Goal: Information Seeking & Learning: Understand process/instructions

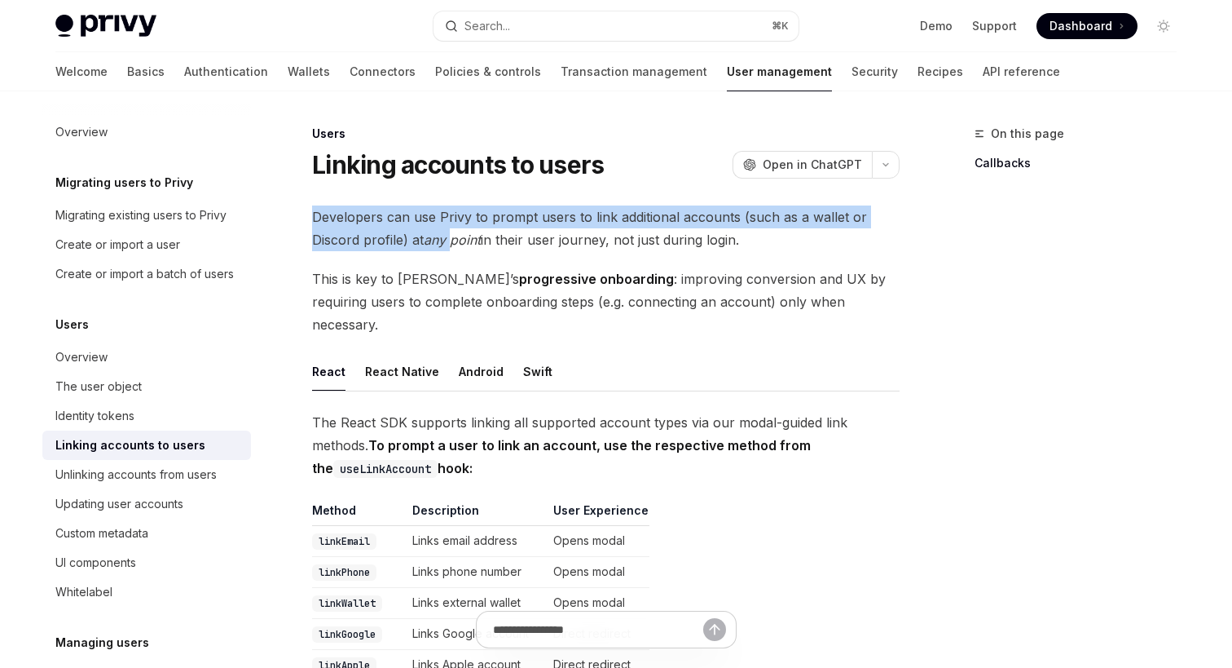
drag, startPoint x: 443, startPoint y: 203, endPoint x: 451, endPoint y: 245, distance: 42.4
click at [439, 248] on span "Developers can use Privy to prompt users to link additional accounts (such as a…" at bounding box center [606, 228] width 588 height 46
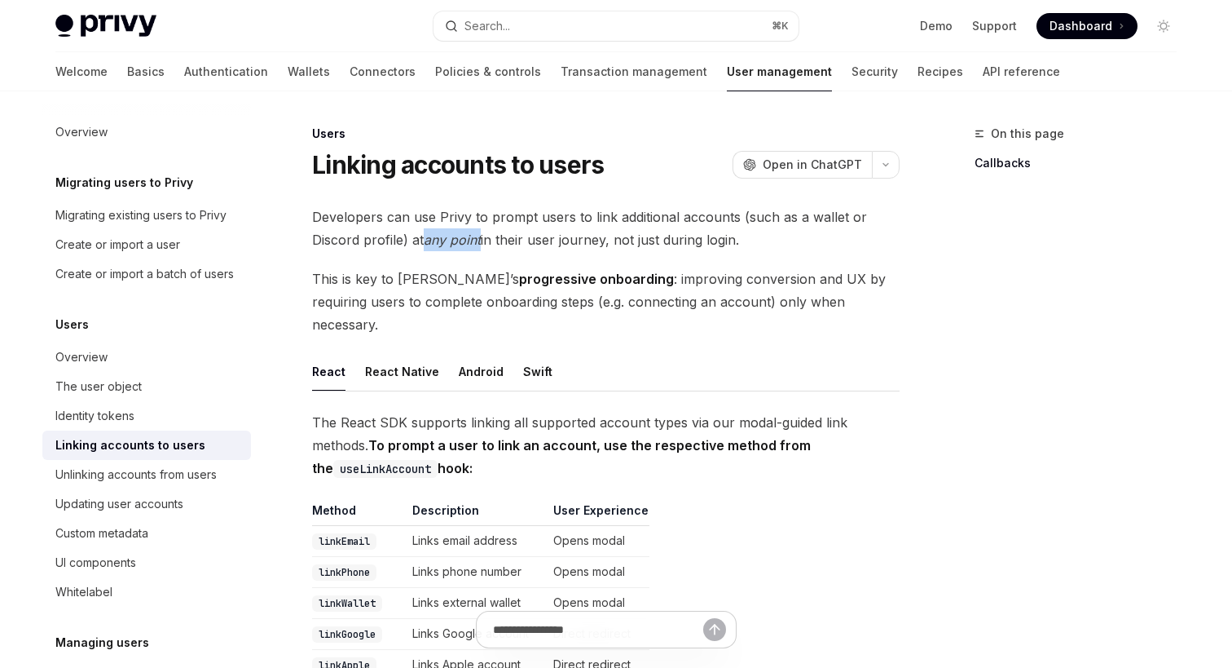
drag, startPoint x: 424, startPoint y: 236, endPoint x: 482, endPoint y: 248, distance: 59.2
click at [482, 248] on span "Developers can use Privy to prompt users to link additional accounts (such as a…" at bounding box center [606, 228] width 588 height 46
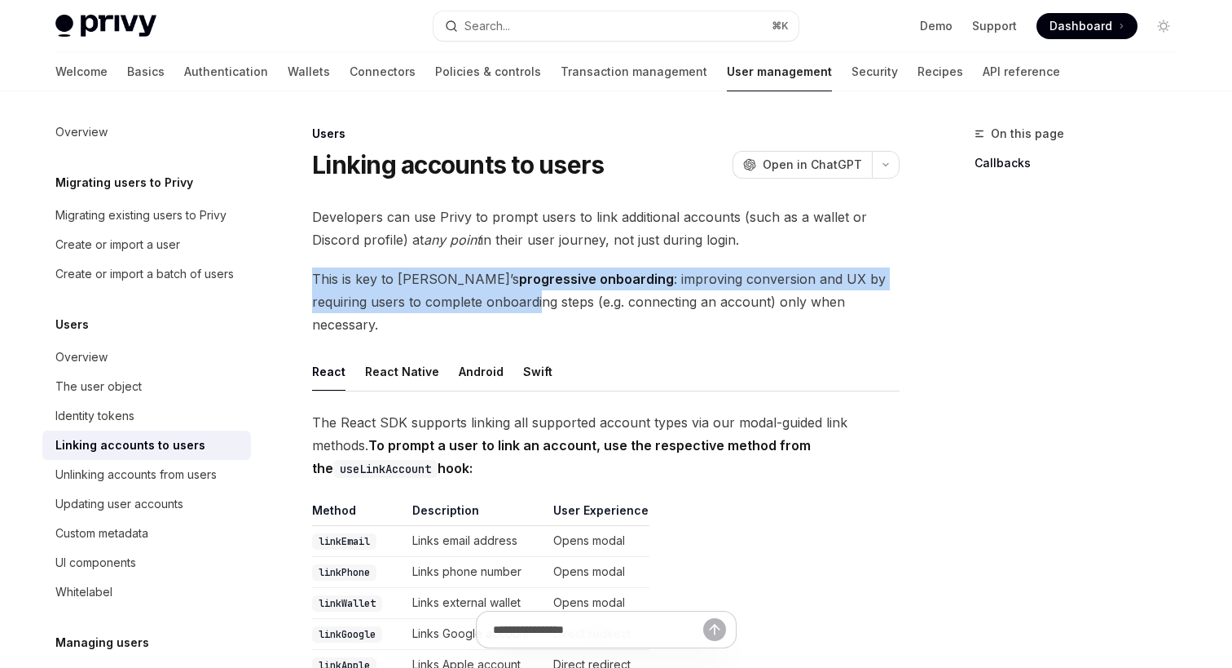
drag, startPoint x: 438, startPoint y: 252, endPoint x: 446, endPoint y: 304, distance: 52.8
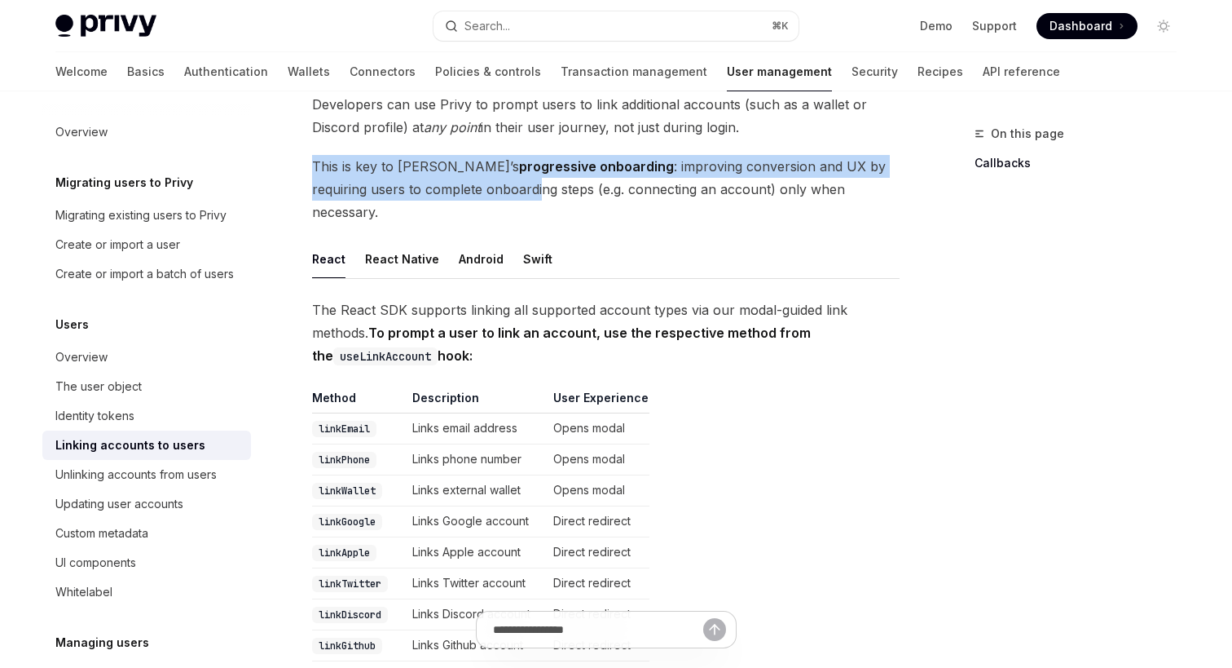
scroll to position [201, 0]
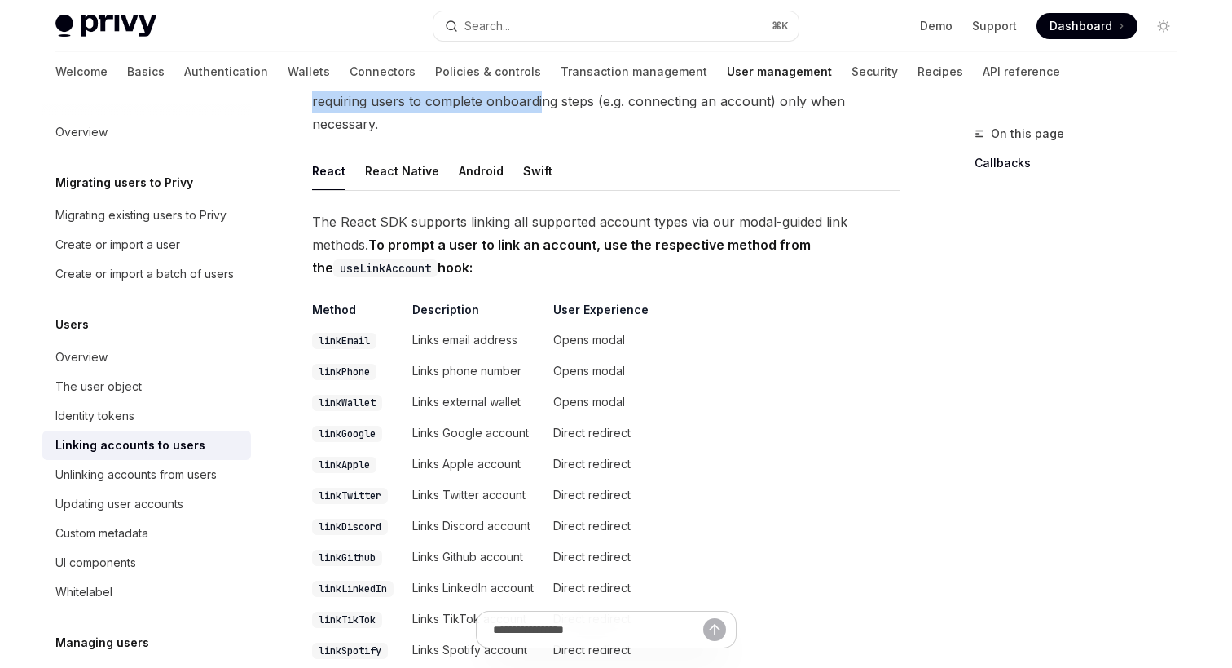
click at [446, 325] on td "Links email address" at bounding box center [476, 340] width 141 height 31
drag, startPoint x: 408, startPoint y: 298, endPoint x: 399, endPoint y: 312, distance: 16.8
click at [399, 312] on table "Method Description User Experience linkEmail Links email address Opens modal li…" at bounding box center [606, 546] width 588 height 488
click at [383, 329] on td "linkEmail" at bounding box center [359, 340] width 94 height 31
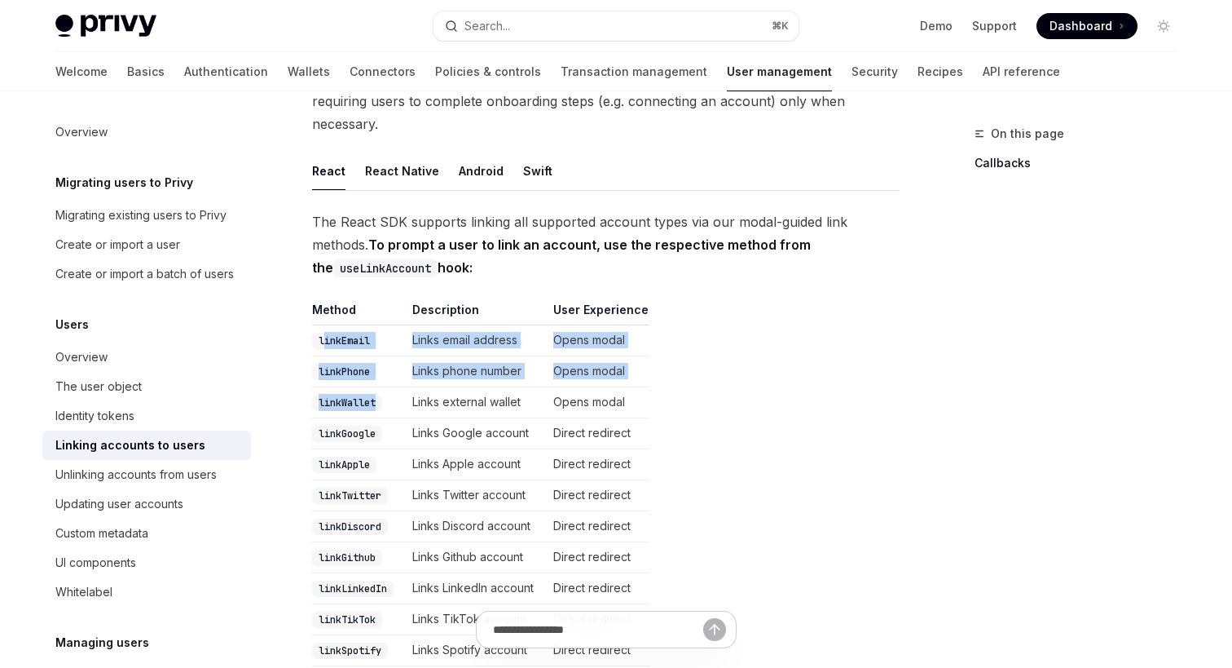
drag, startPoint x: 325, startPoint y: 318, endPoint x: 329, endPoint y: 390, distance: 71.8
click at [329, 390] on tbody "linkEmail Links email address Opens modal linkPhone Links phone number Opens mo…" at bounding box center [480, 557] width 337 height 465
click at [316, 356] on td "linkPhone" at bounding box center [359, 371] width 94 height 31
drag, startPoint x: 310, startPoint y: 304, endPoint x: 303, endPoint y: 399, distance: 94.8
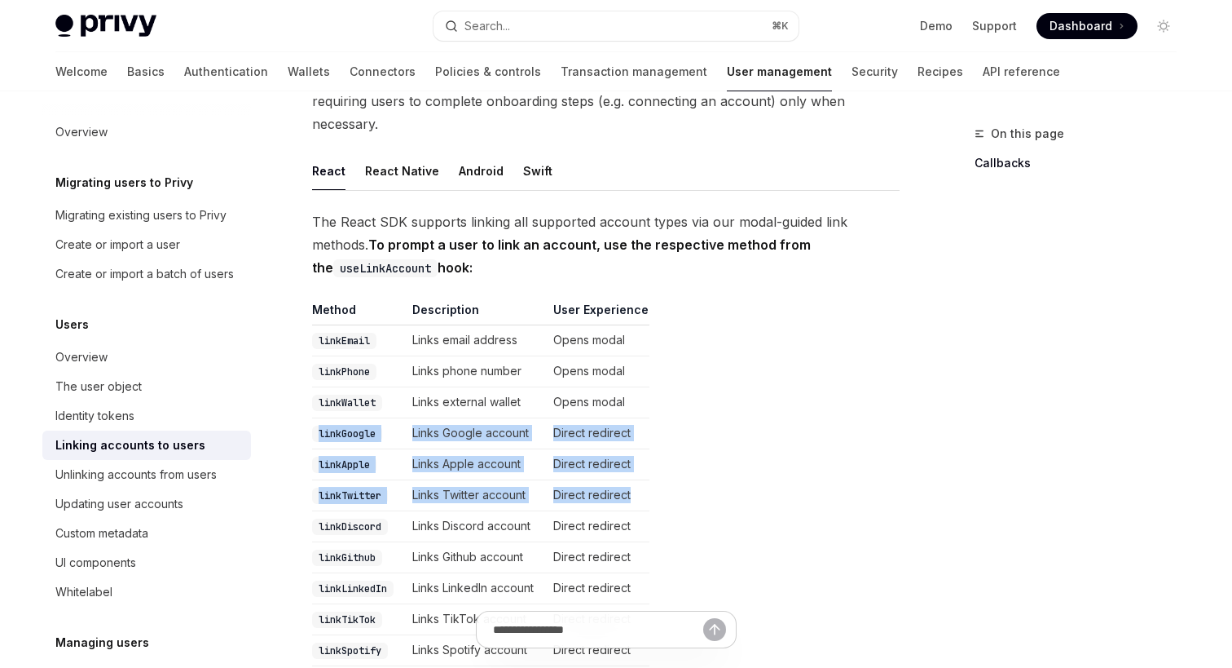
drag, startPoint x: 307, startPoint y: 404, endPoint x: 309, endPoint y: 500, distance: 96.2
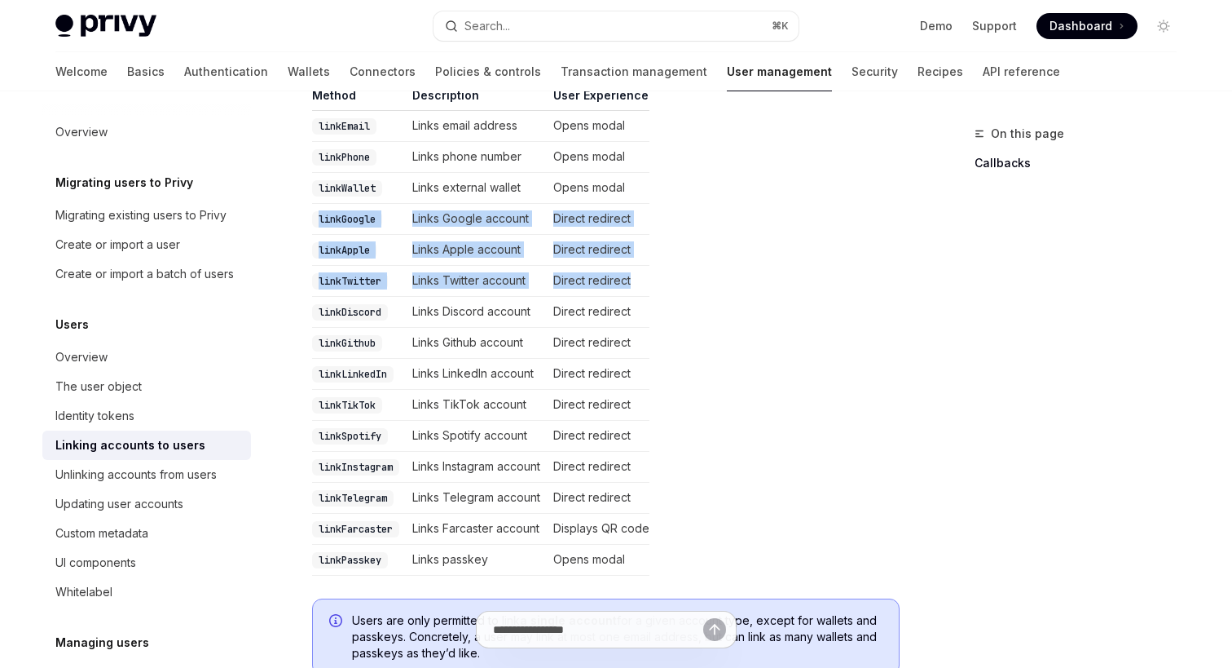
scroll to position [408, 0]
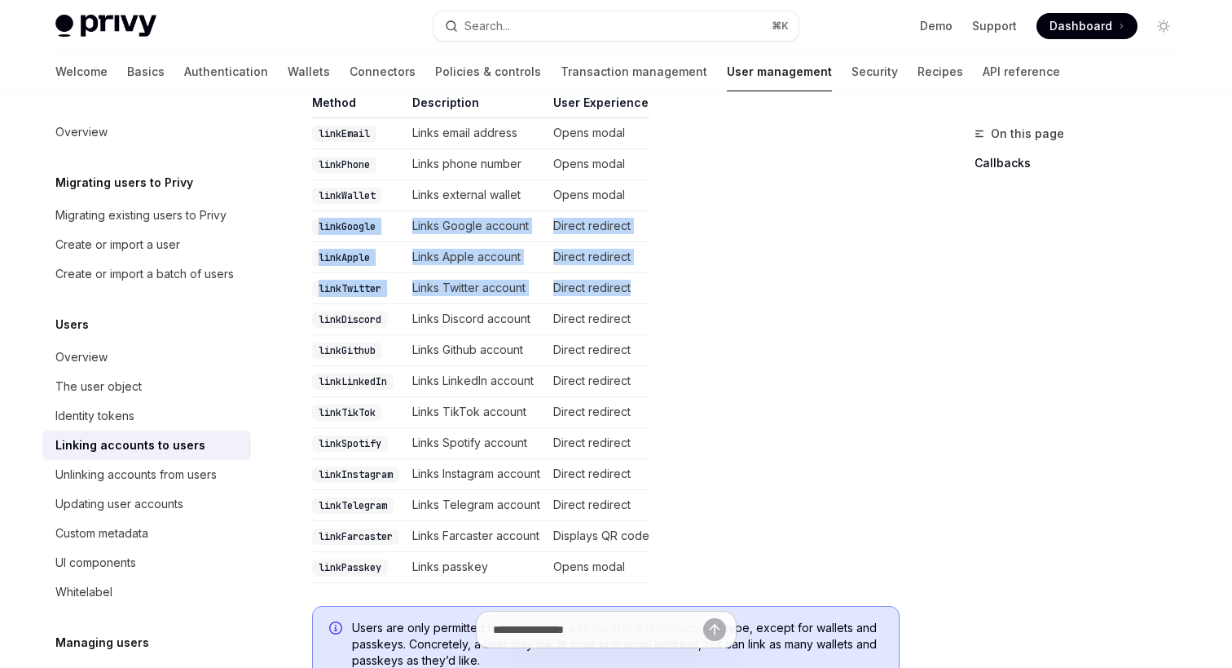
click at [356, 368] on td "linkLinkedIn" at bounding box center [359, 381] width 94 height 31
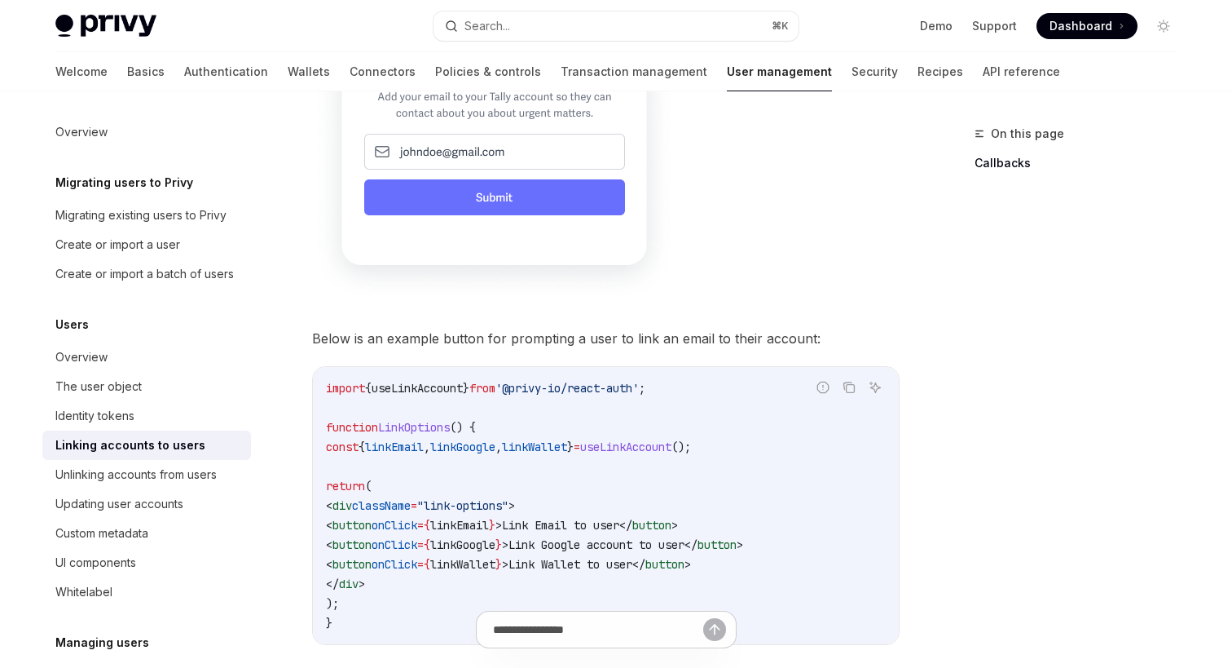
scroll to position [1171, 0]
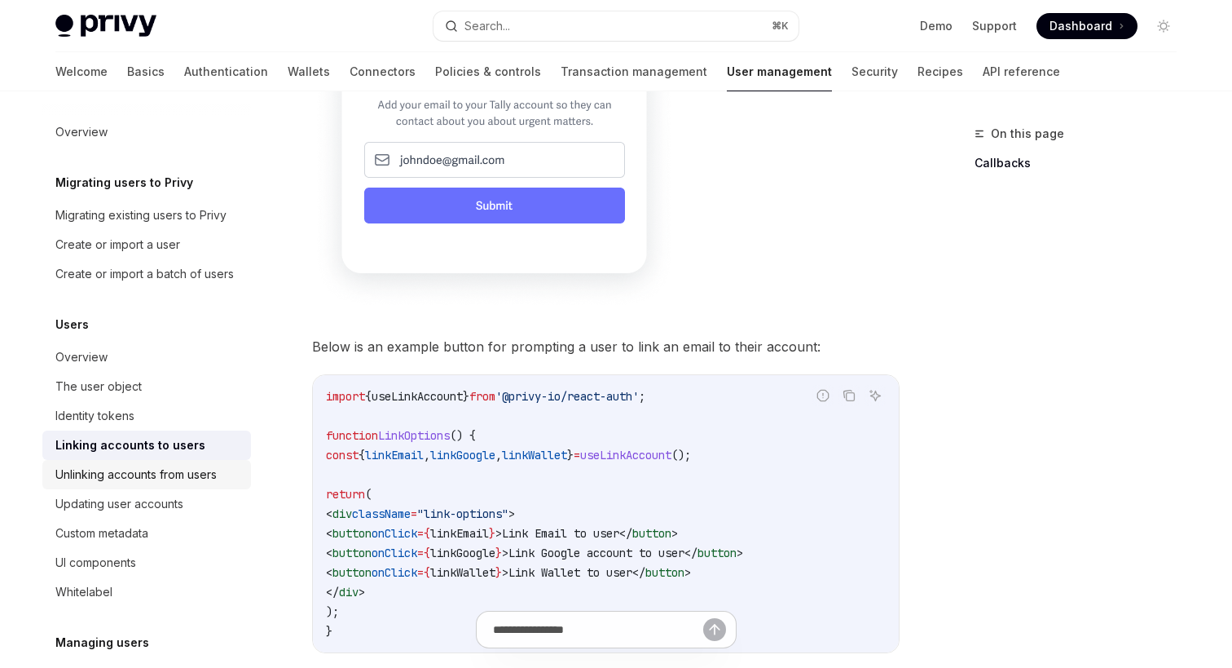
click at [139, 475] on div "Unlinking accounts from users" at bounding box center [135, 475] width 161 height 20
type textarea "*"
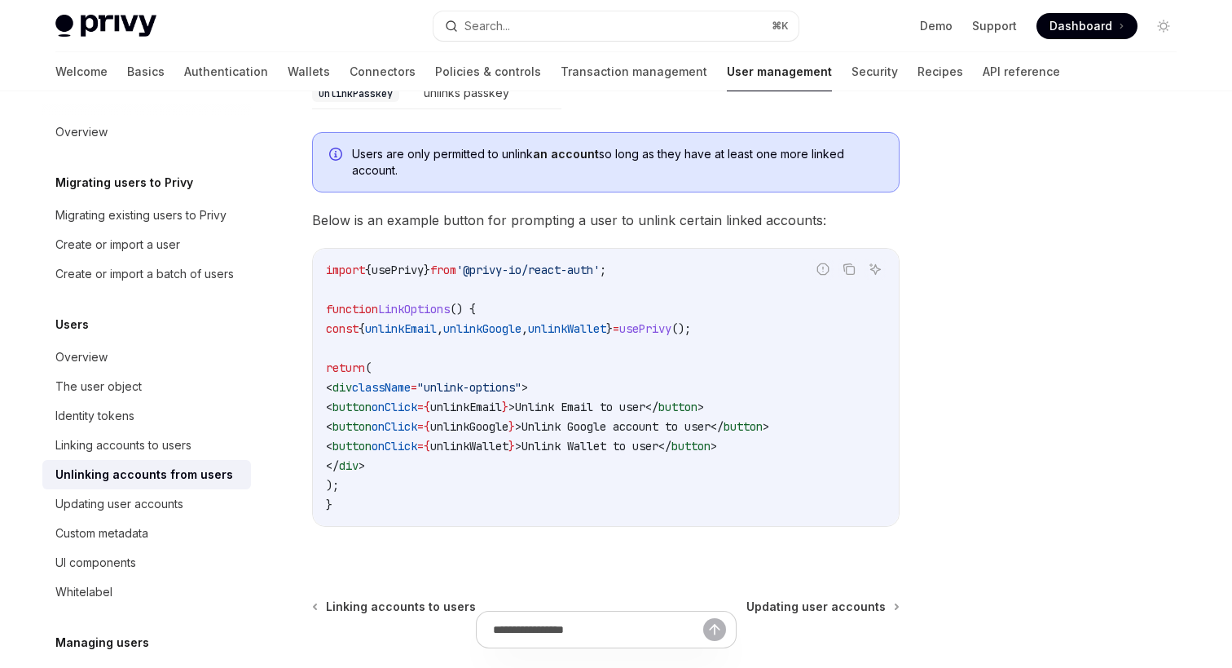
scroll to position [952, 0]
